Goal: Transaction & Acquisition: Obtain resource

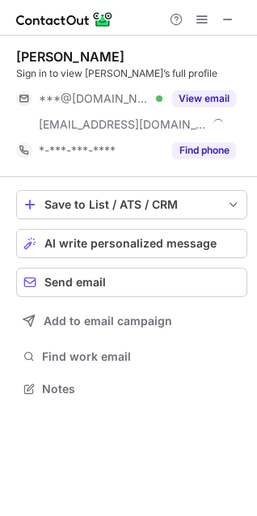
scroll to position [378, 257]
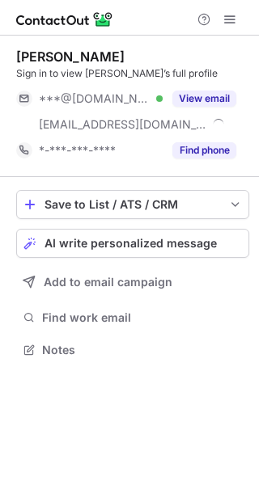
scroll to position [339, 259]
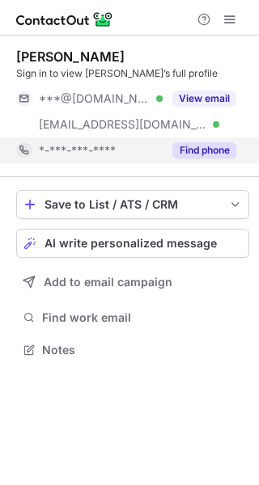
click at [150, 147] on div "*-***-***-****" at bounding box center [101, 150] width 124 height 15
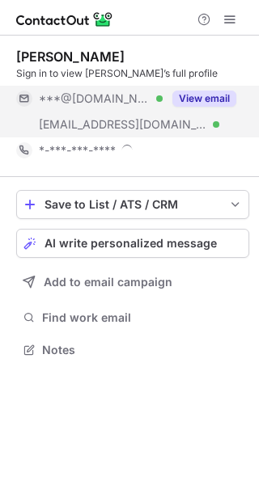
click at [146, 125] on span "[EMAIL_ADDRESS][DOMAIN_NAME]" at bounding box center [123, 124] width 168 height 15
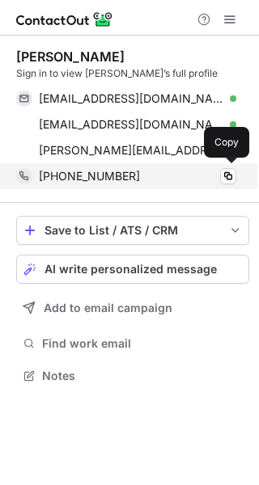
scroll to position [365, 259]
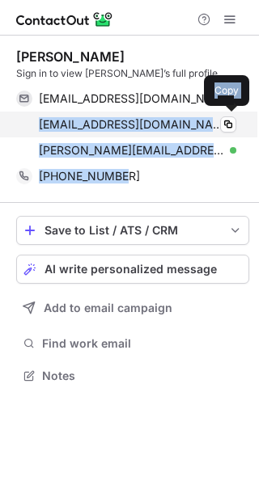
drag, startPoint x: 118, startPoint y: 183, endPoint x: 36, endPoint y: 125, distance: 99.9
click at [36, 125] on div "[PERSON_NAME] Sign in to view [PERSON_NAME]’s full profile [EMAIL_ADDRESS][DOMA…" at bounding box center [132, 119] width 233 height 141
copy div "[EMAIL_ADDRESS][DOMAIN_NAME] Verified Copy [PERSON_NAME][EMAIL_ADDRESS][PERSON_…"
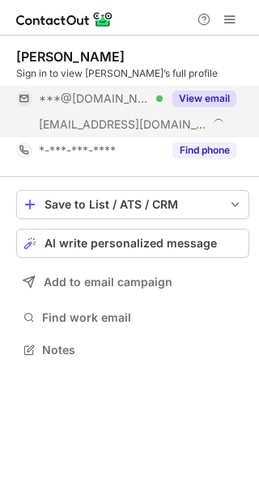
scroll to position [339, 259]
click at [187, 102] on button "View email" at bounding box center [204, 99] width 64 height 16
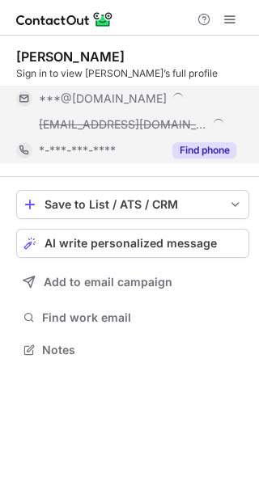
click at [192, 140] on div "Find phone" at bounding box center [200, 151] width 74 height 26
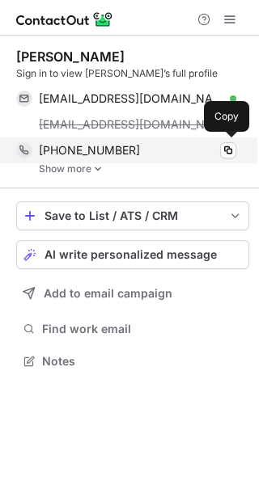
scroll to position [350, 259]
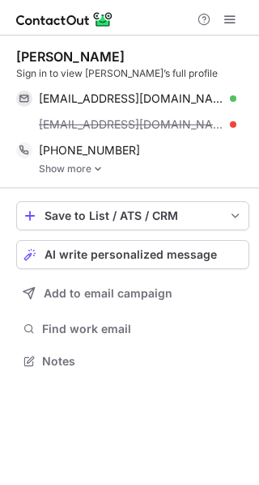
click at [91, 170] on link "Show more" at bounding box center [144, 168] width 210 height 11
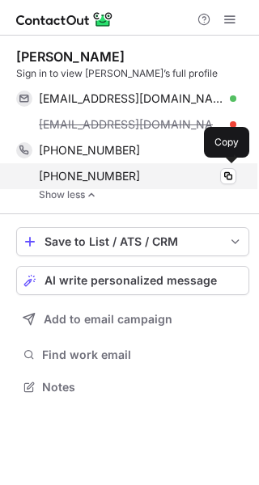
scroll to position [376, 259]
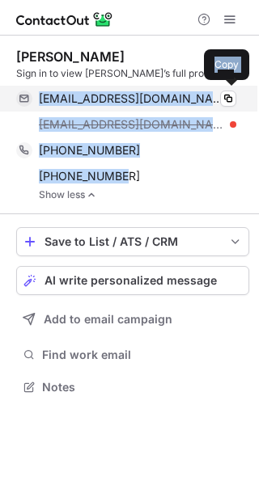
drag, startPoint x: 129, startPoint y: 176, endPoint x: 37, endPoint y: 97, distance: 120.5
click at [37, 97] on div "Farooq M. Sign in to view Farooq’s full profile farooqjmirza@gmail.com Verified…" at bounding box center [132, 125] width 233 height 152
copy div "farooqjmirza@gmail.com Verified Copy farooq.m@jameshardie.com +13123167673 Copy…"
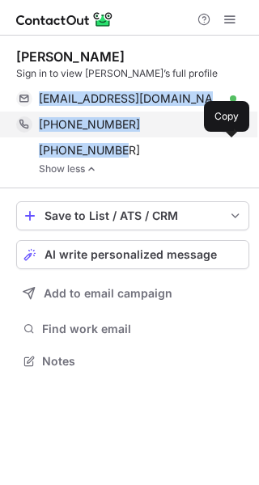
scroll to position [350, 259]
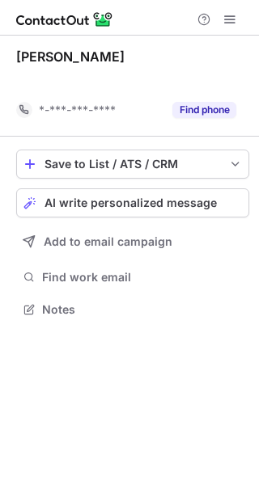
scroll to position [273, 259]
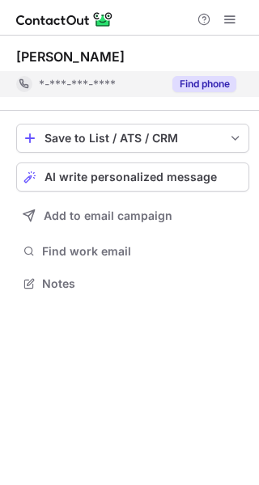
click at [141, 91] on div "*-***-***-****" at bounding box center [89, 84] width 146 height 26
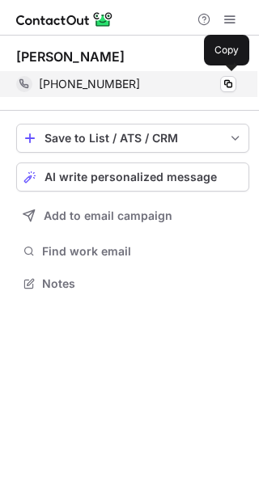
click at [139, 87] on div "[PHONE_NUMBER]" at bounding box center [137, 84] width 197 height 15
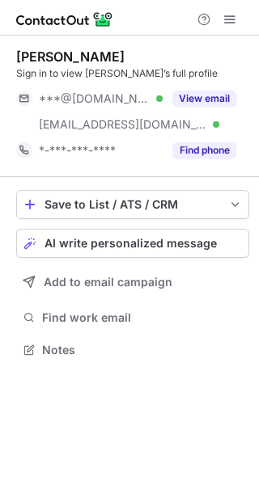
scroll to position [339, 259]
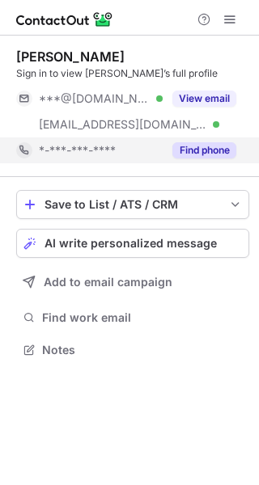
click at [155, 148] on div "*-***-***-****" at bounding box center [101, 150] width 124 height 15
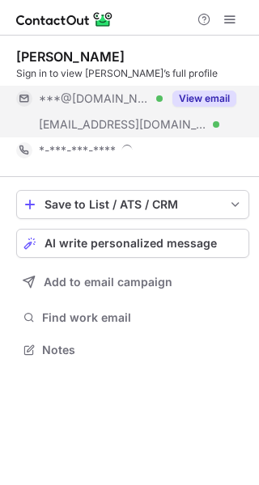
click at [150, 117] on div "[EMAIL_ADDRESS][DOMAIN_NAME] Verified" at bounding box center [89, 125] width 146 height 26
